Goal: Information Seeking & Learning: Check status

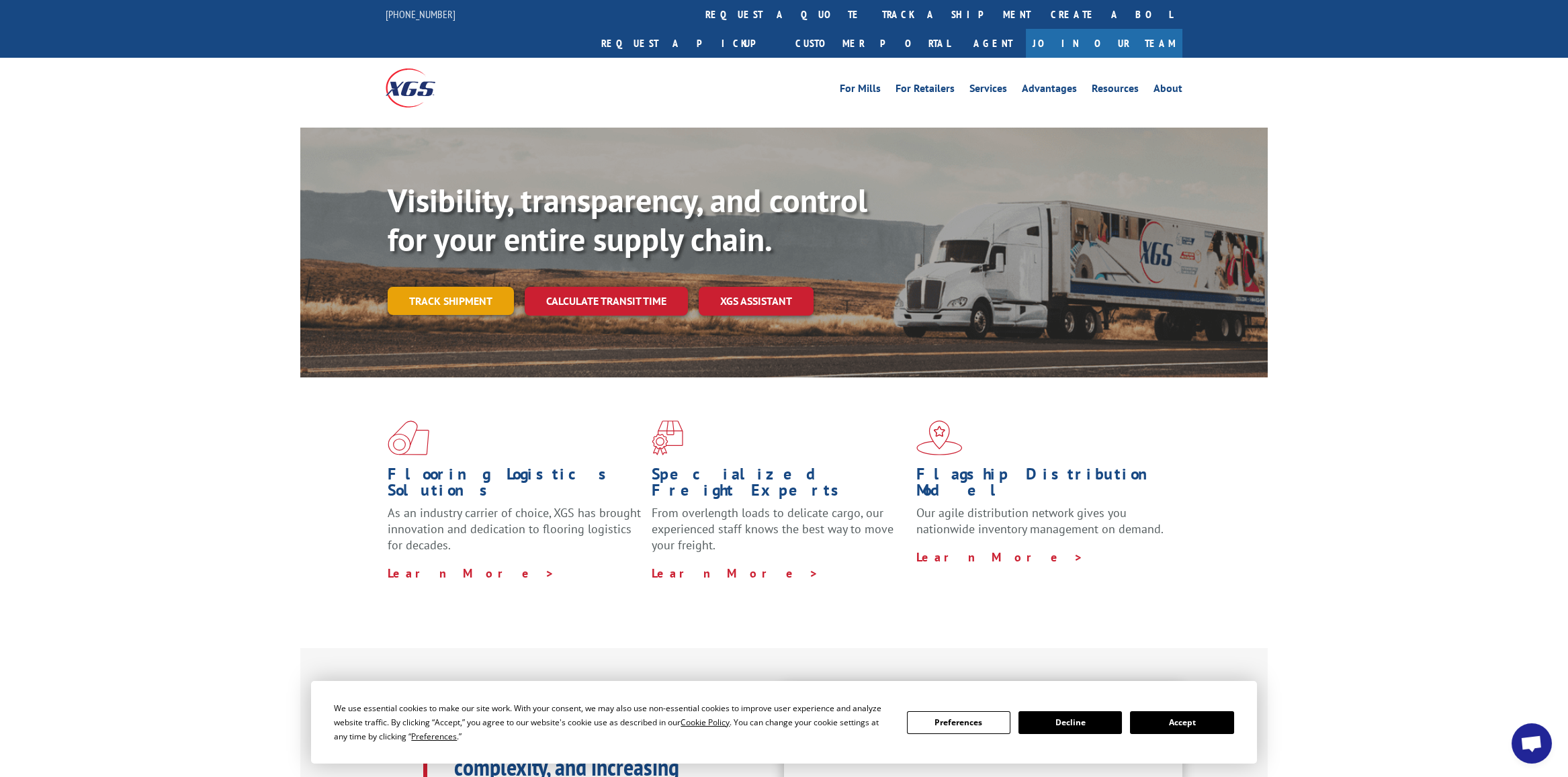
click at [495, 287] on link "Track shipment" at bounding box center [450, 301] width 126 height 28
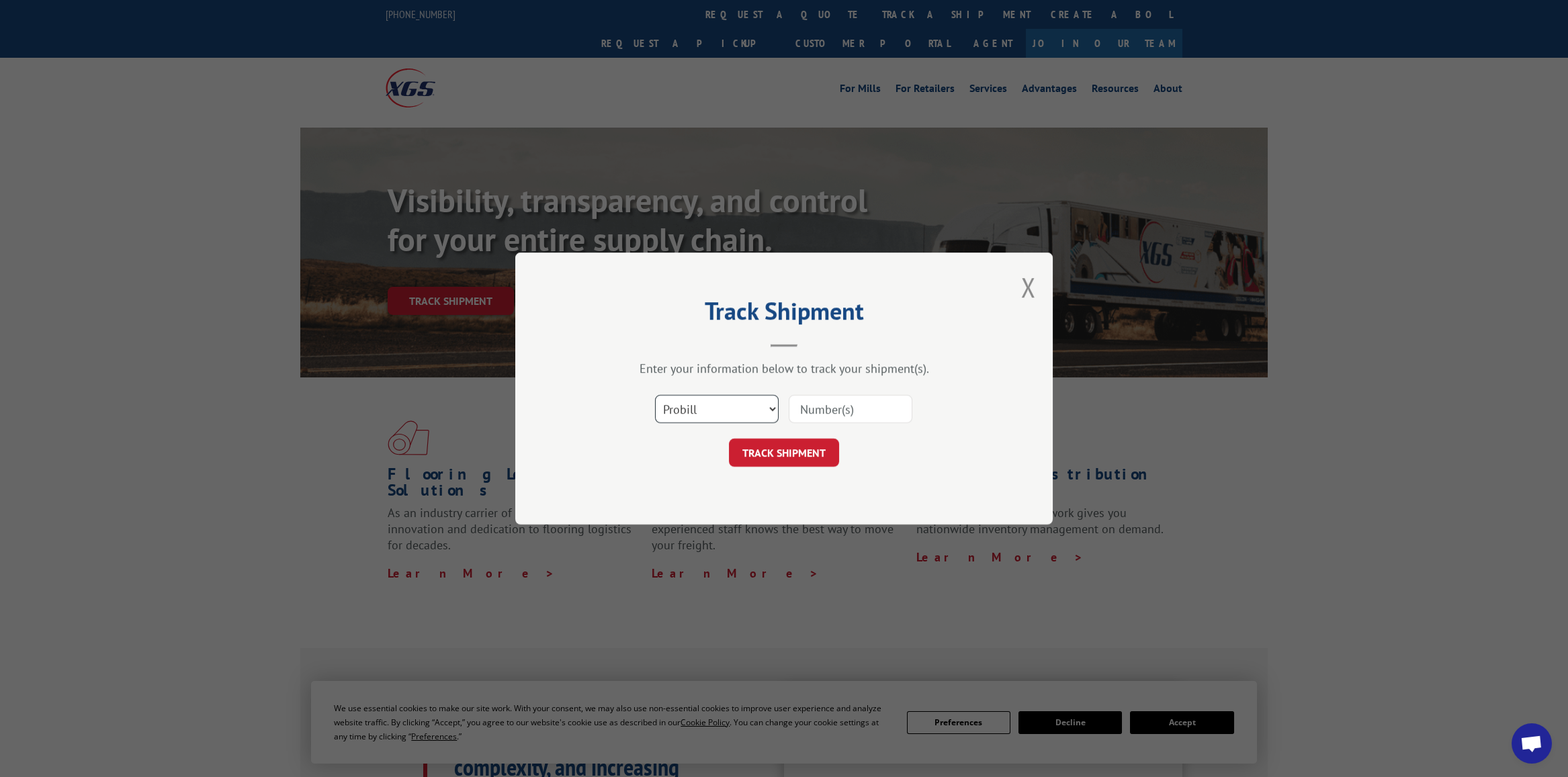
click at [748, 404] on select "Select category... Probill BOL PO" at bounding box center [716, 409] width 123 height 28
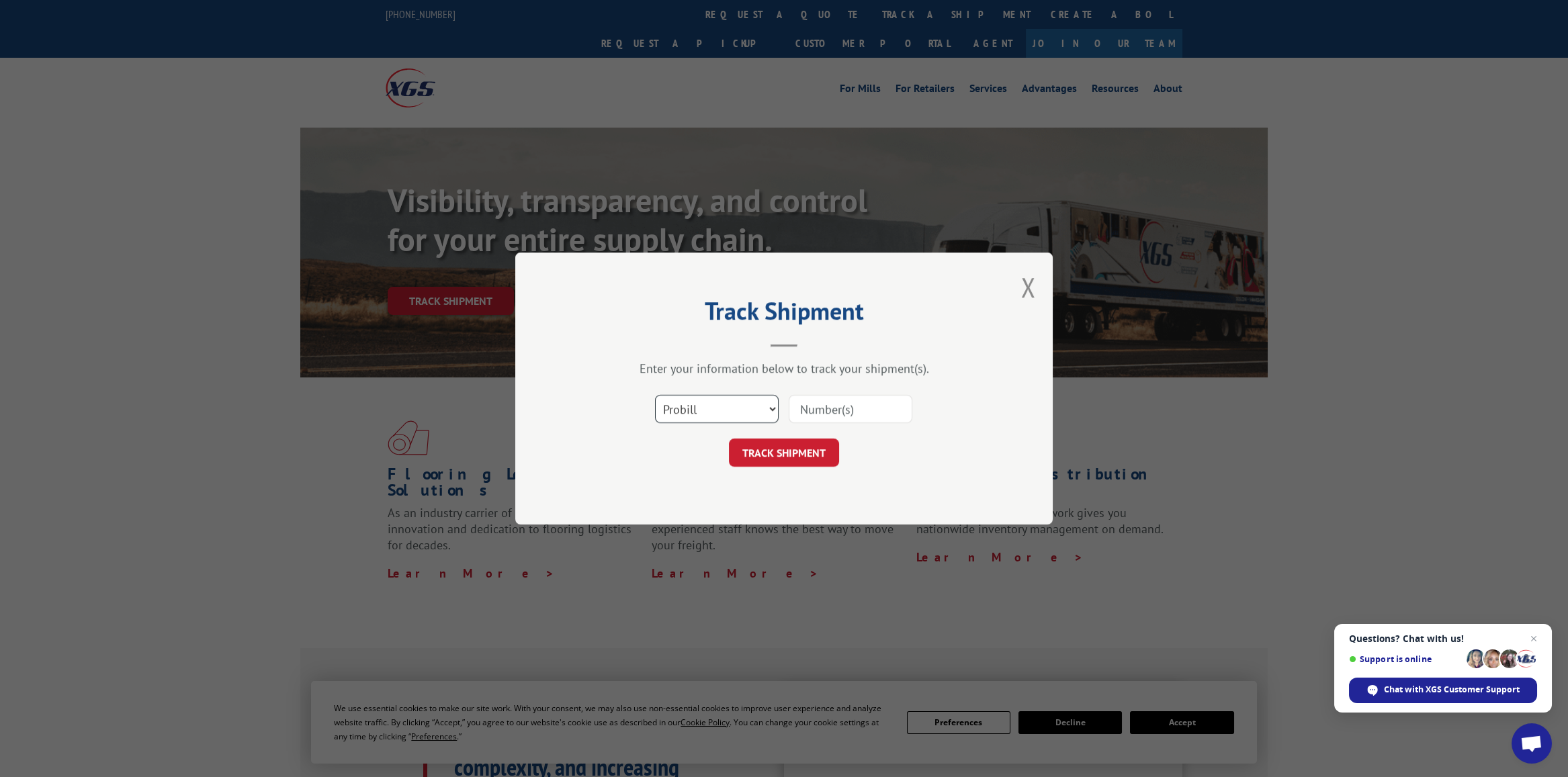
select select "bol"
click at [655, 395] on select "Select category... Probill BOL PO" at bounding box center [716, 409] width 123 height 28
click at [814, 426] on div "Select category... Probill BOL PO" at bounding box center [784, 409] width 403 height 44
click at [827, 407] on input at bounding box center [850, 409] width 123 height 28
type input "2878885"
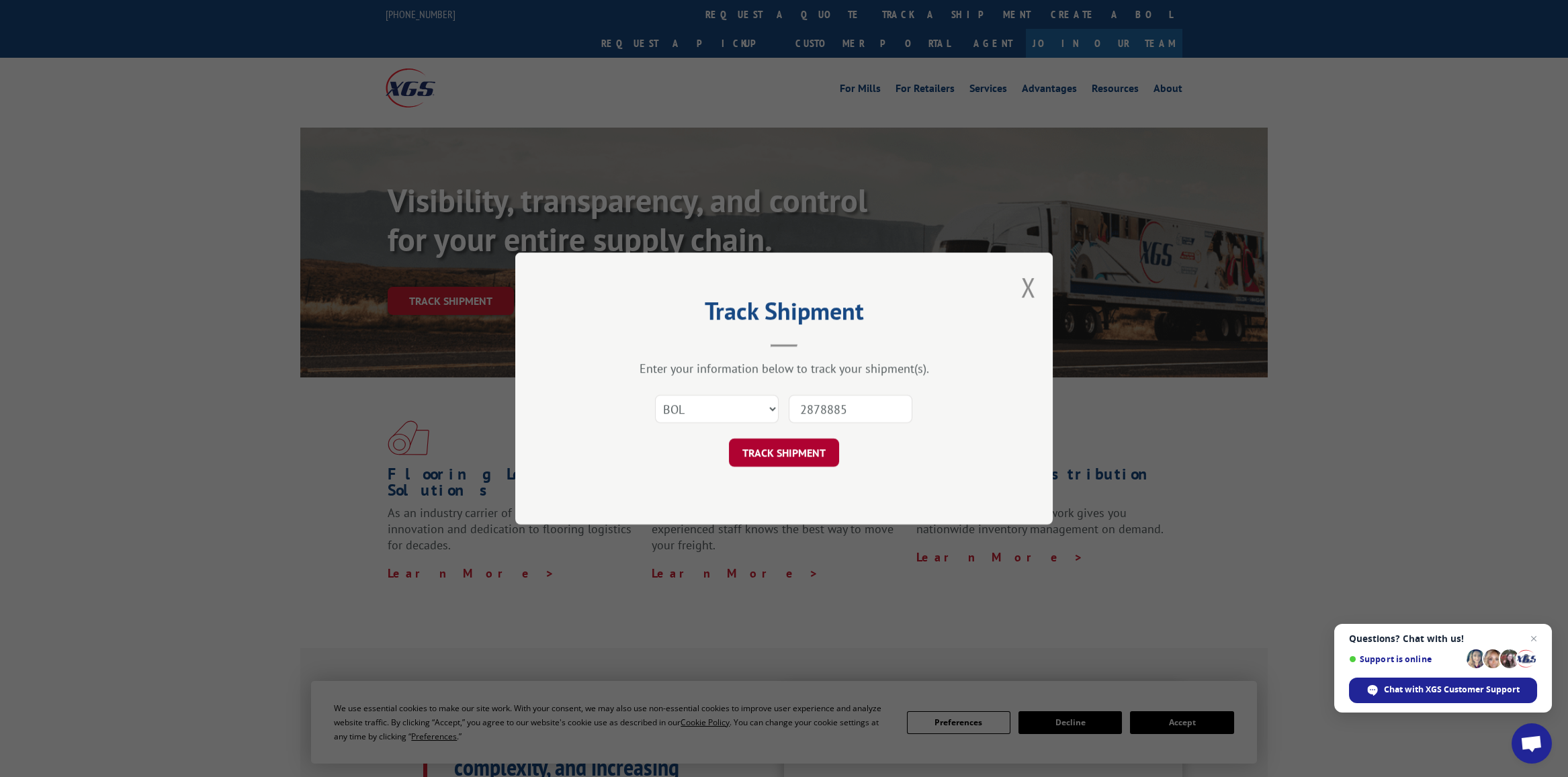
click at [789, 448] on button "TRACK SHIPMENT" at bounding box center [784, 452] width 110 height 28
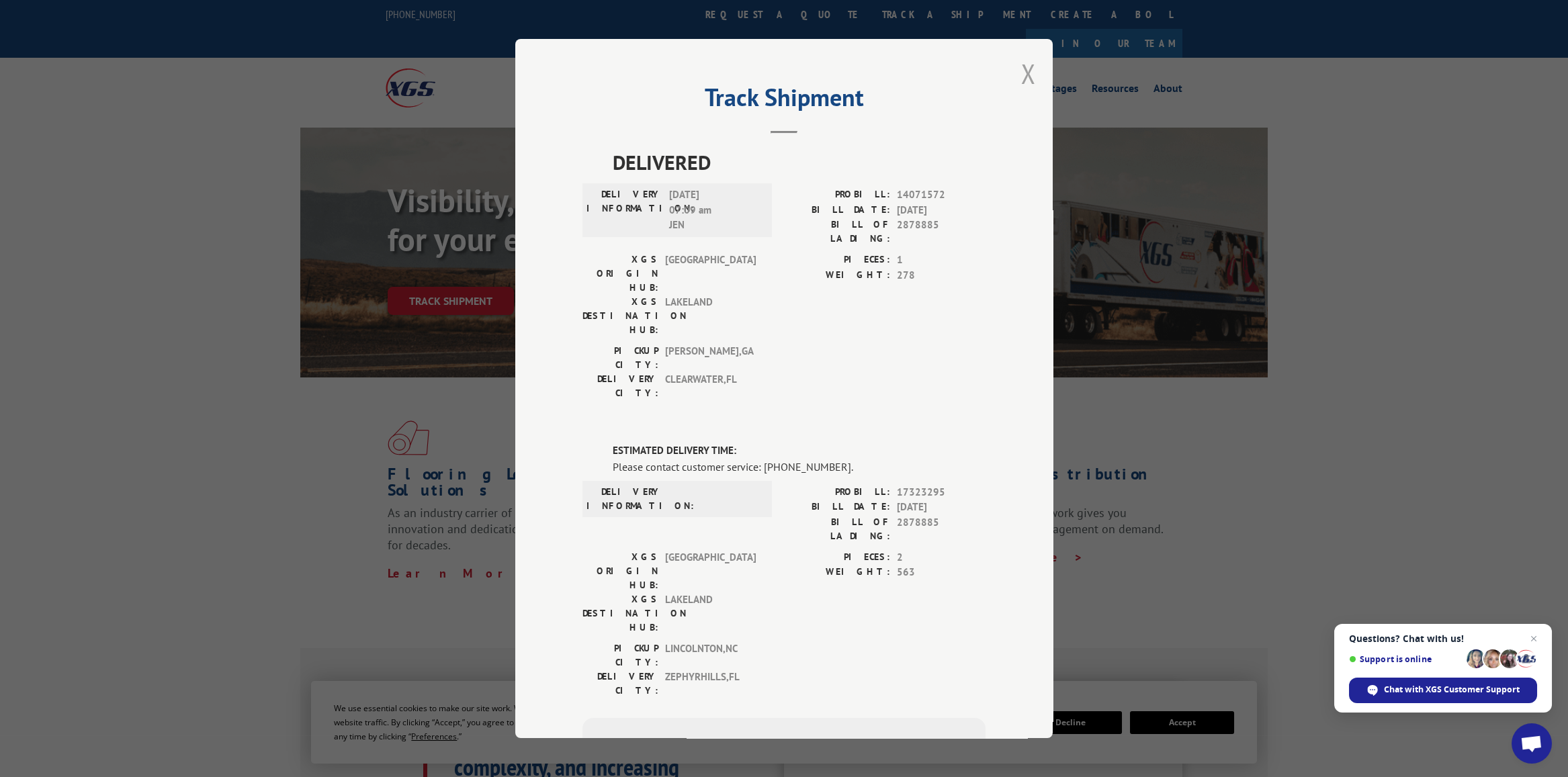
click at [1022, 80] on button "Close modal" at bounding box center [1028, 73] width 15 height 35
